Goal: Information Seeking & Learning: Learn about a topic

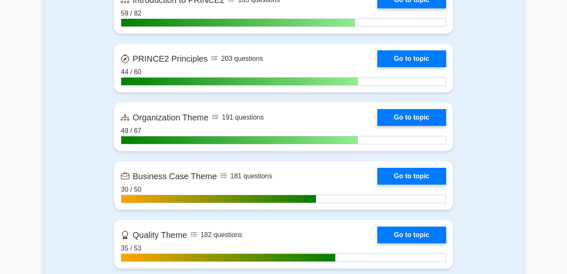
scroll to position [624, 0]
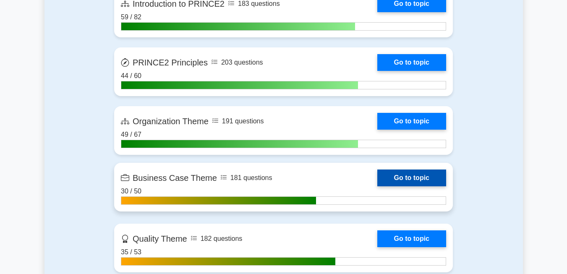
click at [419, 180] on link "Go to topic" at bounding box center [412, 178] width 69 height 17
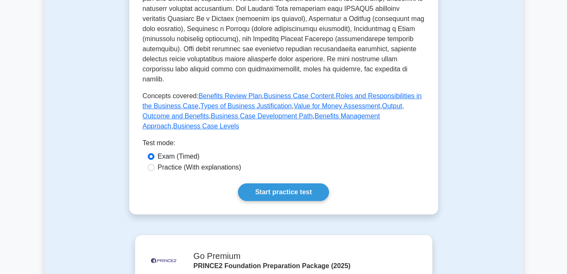
scroll to position [390, 0]
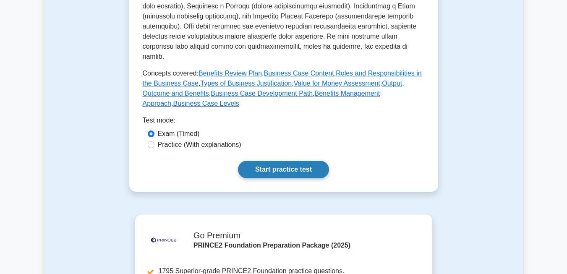
click at [288, 161] on link "Start practice test" at bounding box center [283, 170] width 91 height 18
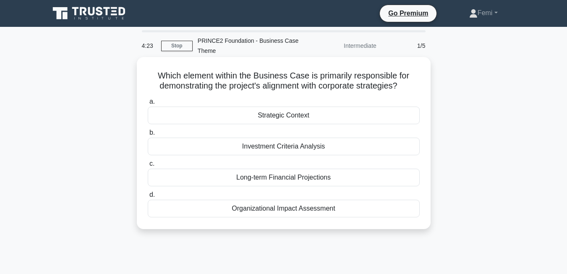
click at [305, 118] on div "Strategic Context" at bounding box center [284, 116] width 272 height 18
click at [148, 105] on input "a. Strategic Context" at bounding box center [148, 101] width 0 height 5
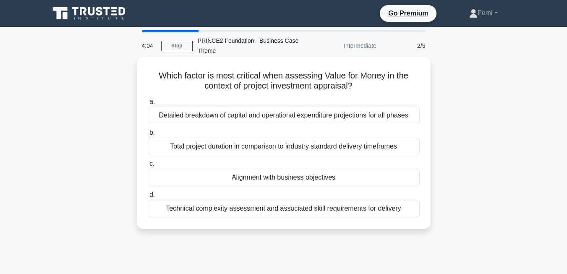
click at [334, 176] on div "Alignment with business objectives" at bounding box center [284, 178] width 272 height 18
click at [148, 167] on input "c. Alignment with business objectives" at bounding box center [148, 163] width 0 height 5
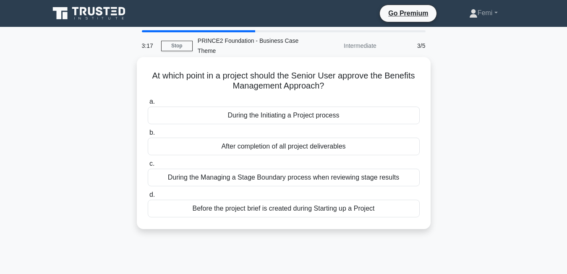
click at [308, 120] on div "During the Initiating a Project process" at bounding box center [284, 116] width 272 height 18
click at [148, 105] on input "a. During the Initiating a Project process" at bounding box center [148, 101] width 0 height 5
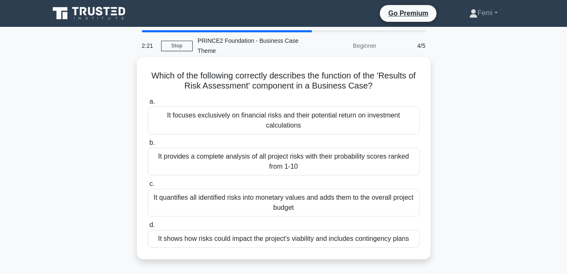
click at [338, 242] on div "It shows how risks could impact the project's viability and includes contingenc…" at bounding box center [284, 239] width 272 height 18
click at [148, 228] on input "d. It shows how risks could impact the project's viability and includes conting…" at bounding box center [148, 225] width 0 height 5
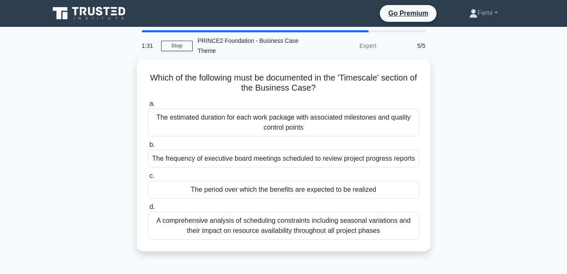
click at [78, 176] on div "Which of the following must be documented in the 'Timescale' section of the Bus…" at bounding box center [284, 160] width 479 height 202
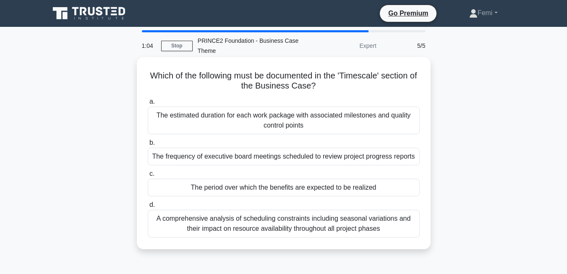
click at [318, 126] on div "The estimated duration for each work package with associated milestones and qua…" at bounding box center [284, 121] width 272 height 28
click at [148, 105] on input "a. The estimated duration for each work package with associated milestones and …" at bounding box center [148, 101] width 0 height 5
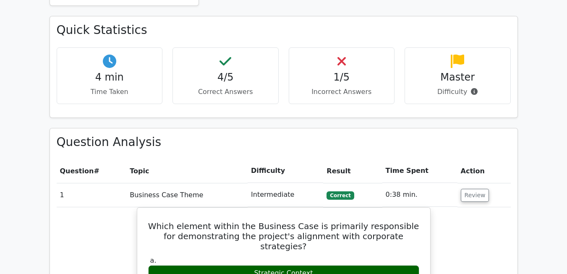
scroll to position [559, 0]
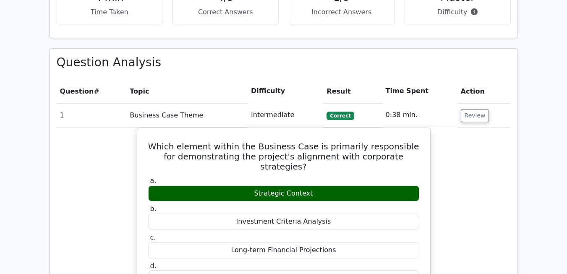
drag, startPoint x: 567, startPoint y: 139, endPoint x: 567, endPoint y: 100, distance: 39.1
click at [567, 100] on main ".st0{fill-rule:evenodd;clip-rule:evenodd;fill:#000041;} .st1{fill-rule:evenodd;…" at bounding box center [283, 213] width 567 height 1492
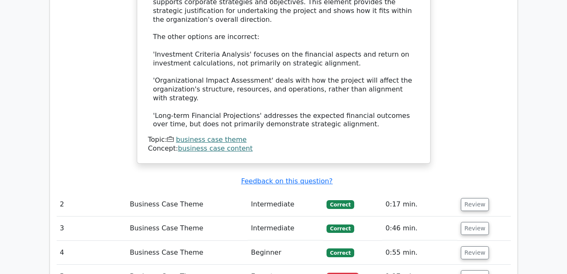
scroll to position [916, 0]
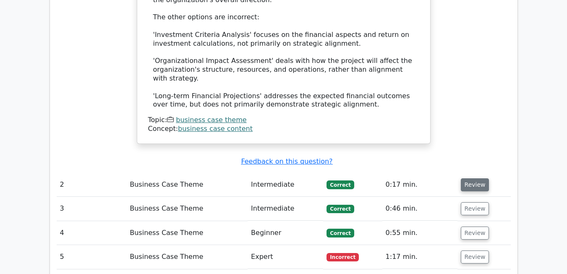
click at [472, 179] on button "Review" at bounding box center [475, 185] width 29 height 13
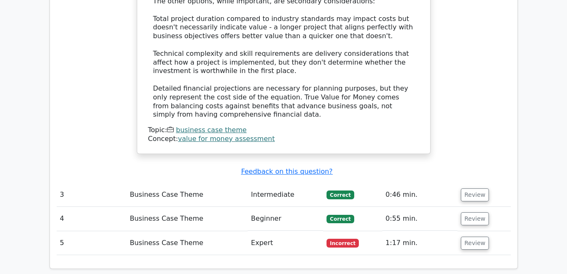
scroll to position [1397, 0]
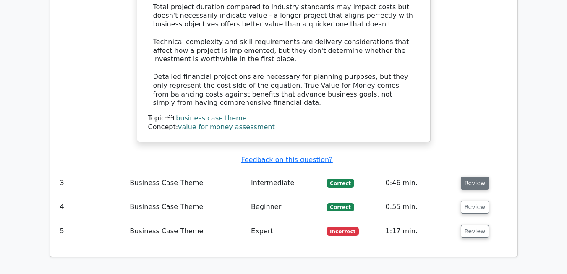
click at [473, 177] on button "Review" at bounding box center [475, 183] width 29 height 13
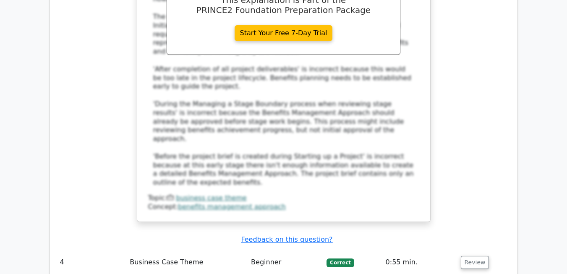
scroll to position [1815, 0]
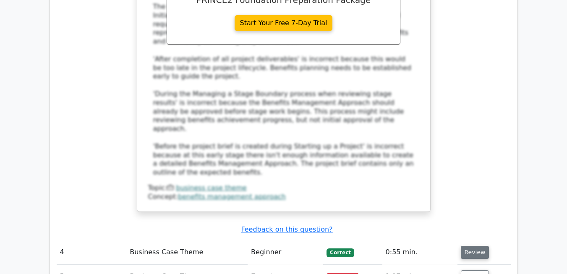
click at [474, 246] on button "Review" at bounding box center [475, 252] width 29 height 13
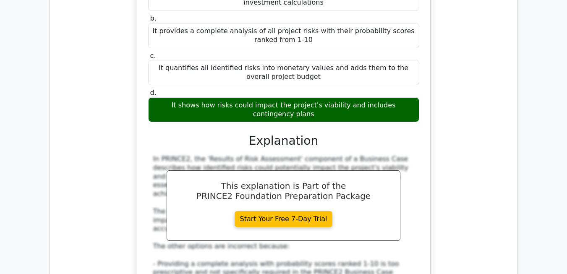
scroll to position [2223, 0]
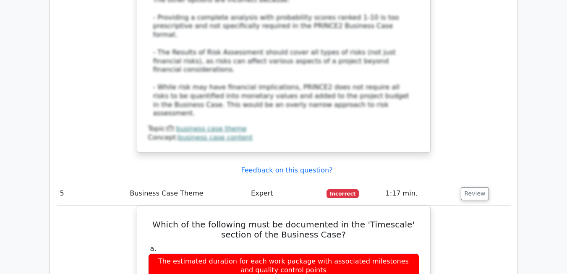
scroll to position [2406, 0]
